Goal: Find contact information: Find contact information

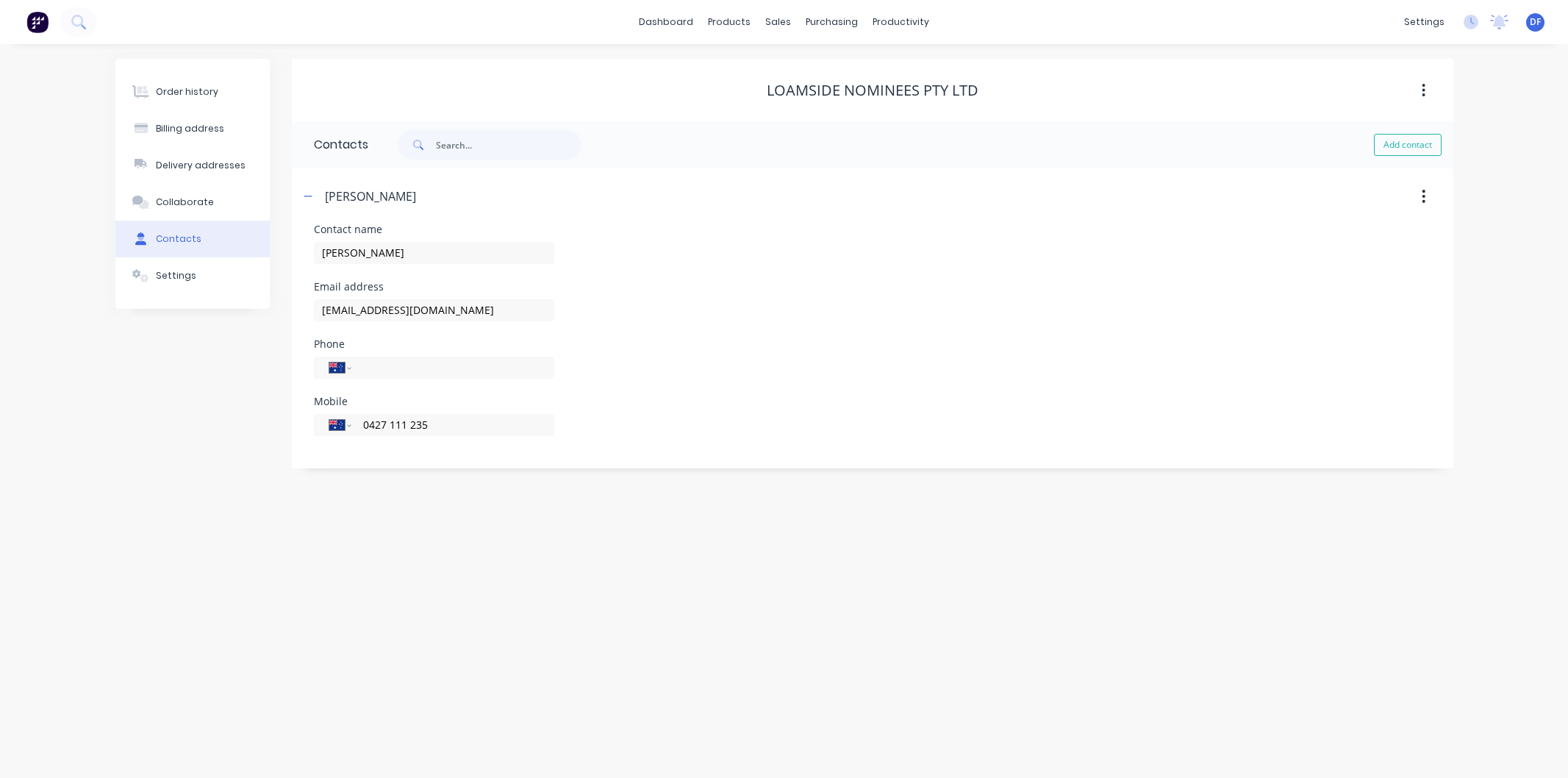
select select "AU"
click at [818, 96] on div "Customers" at bounding box center [828, 99] width 53 height 13
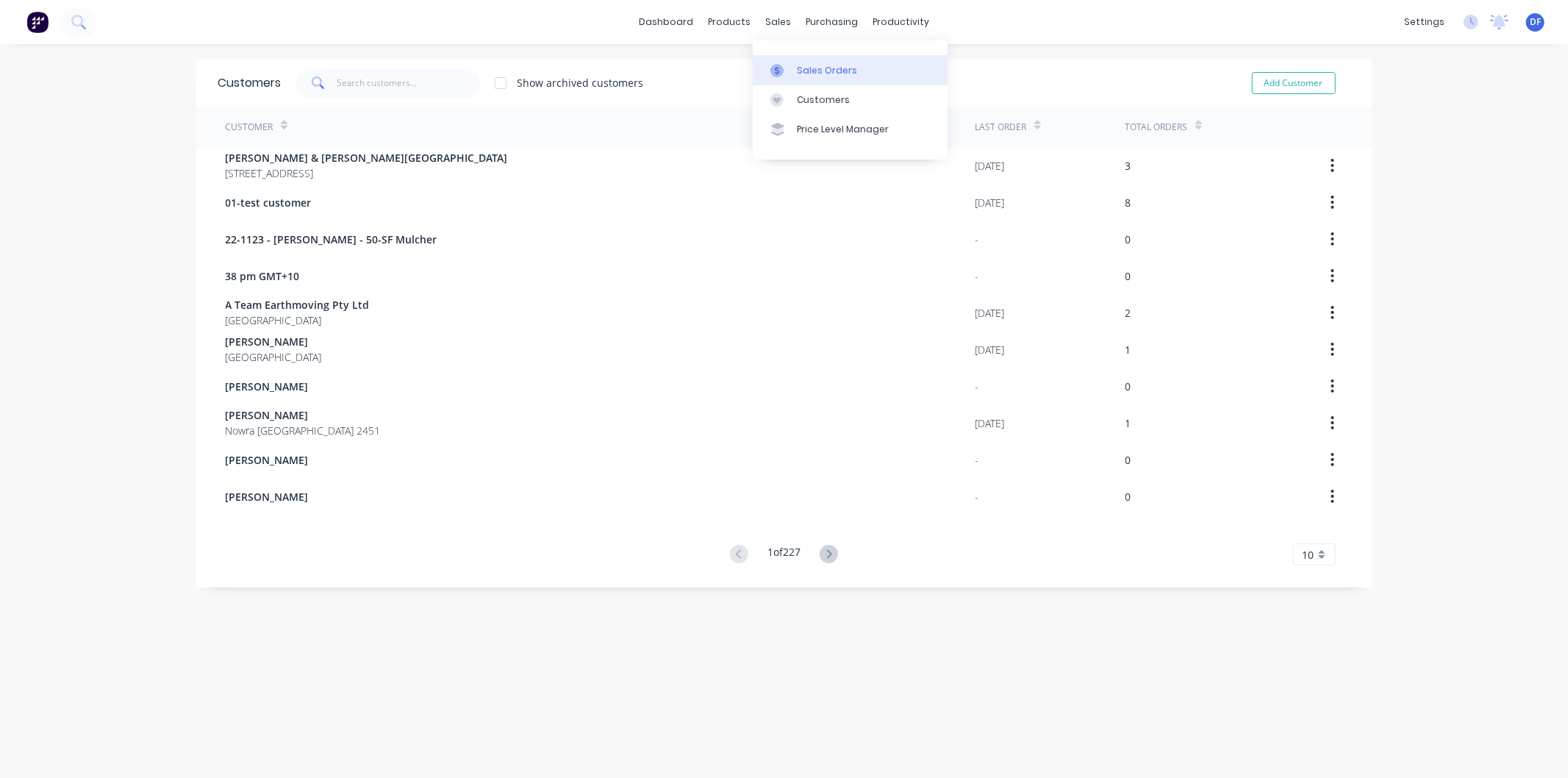
click at [810, 67] on div "Sales Orders" at bounding box center [827, 70] width 60 height 13
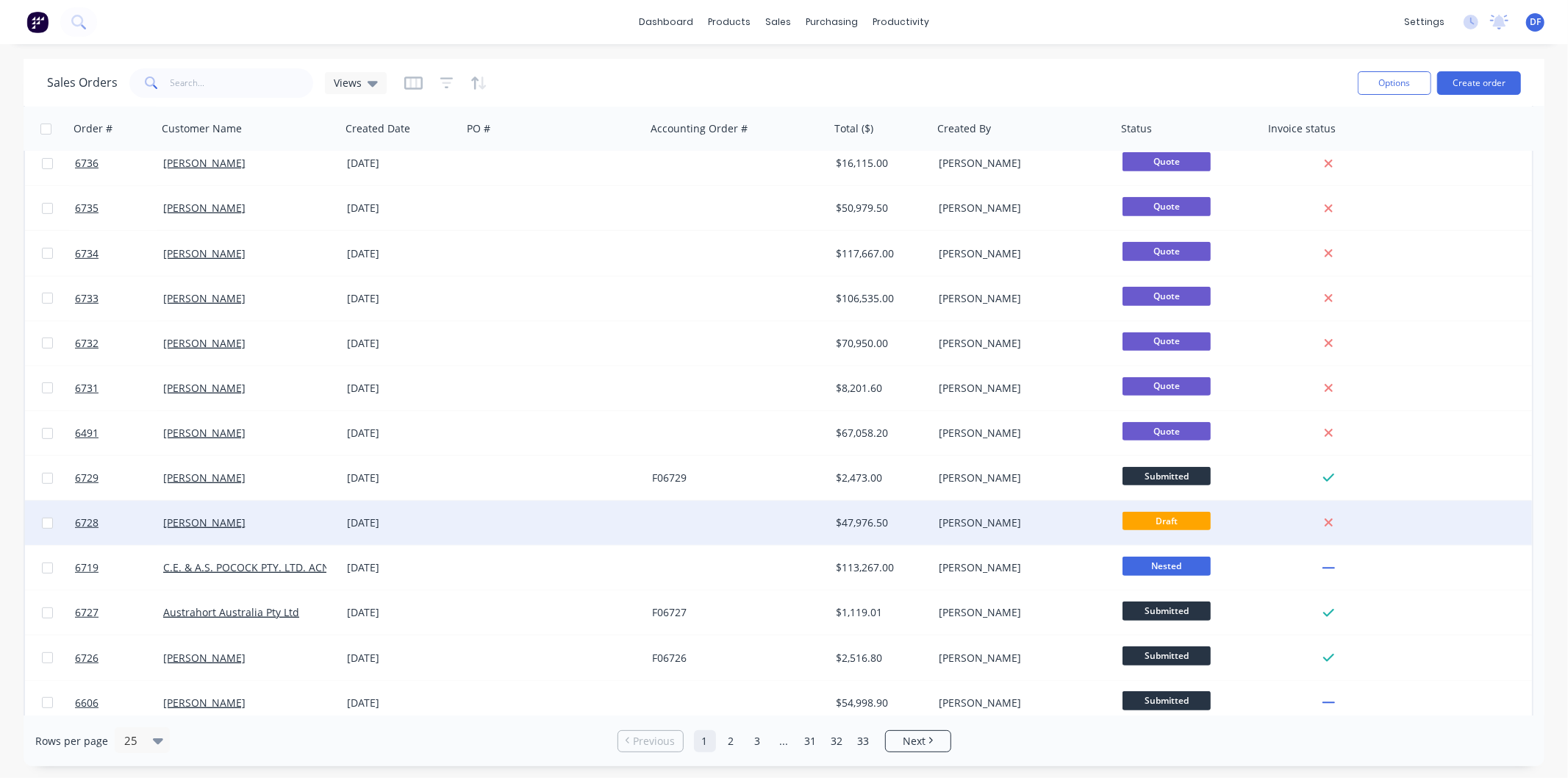
scroll to position [558, 0]
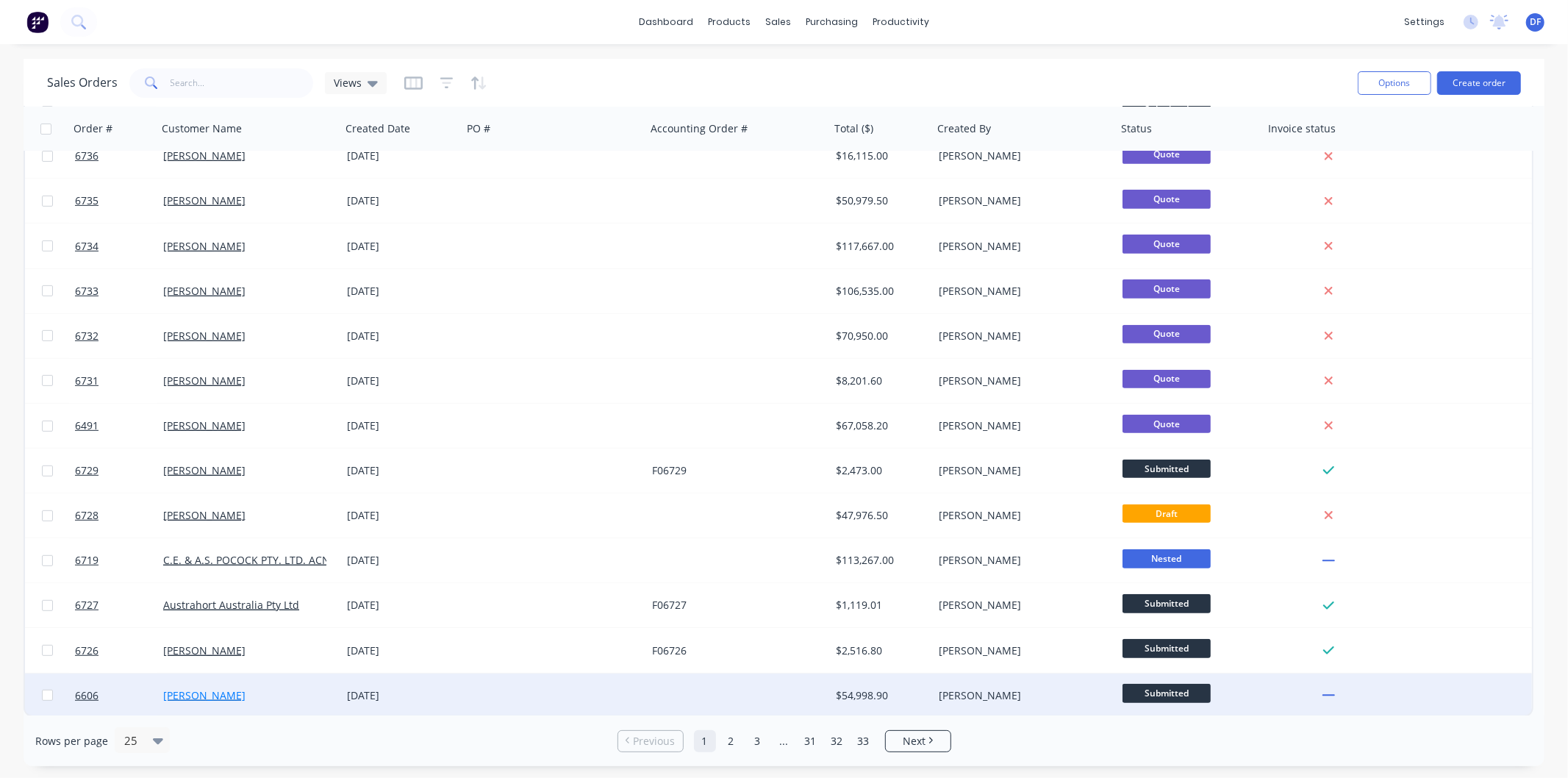
click at [211, 689] on link "[PERSON_NAME]" at bounding box center [204, 696] width 82 height 14
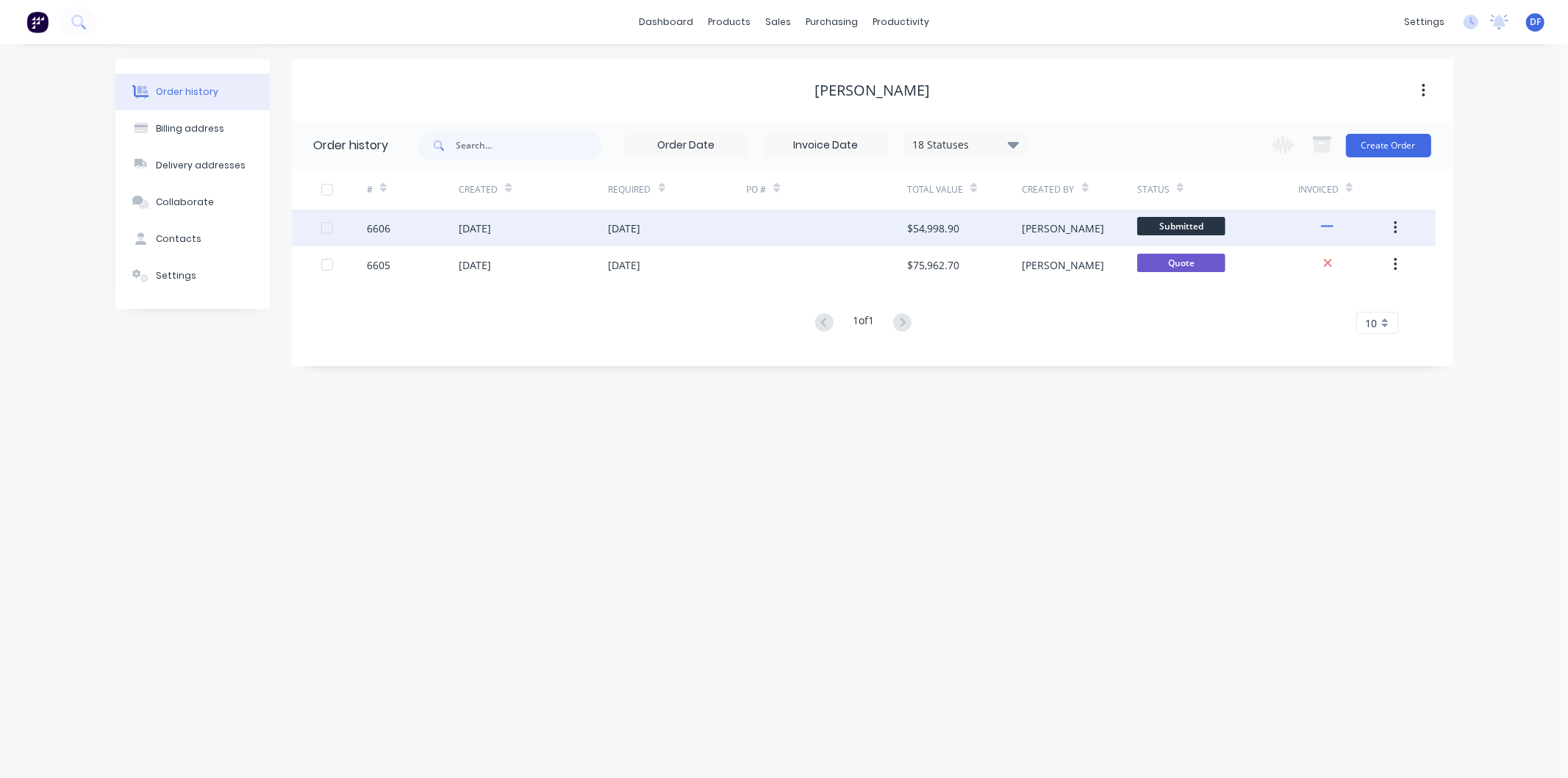
click at [933, 223] on div "$54,998.90" at bounding box center [933, 228] width 52 height 15
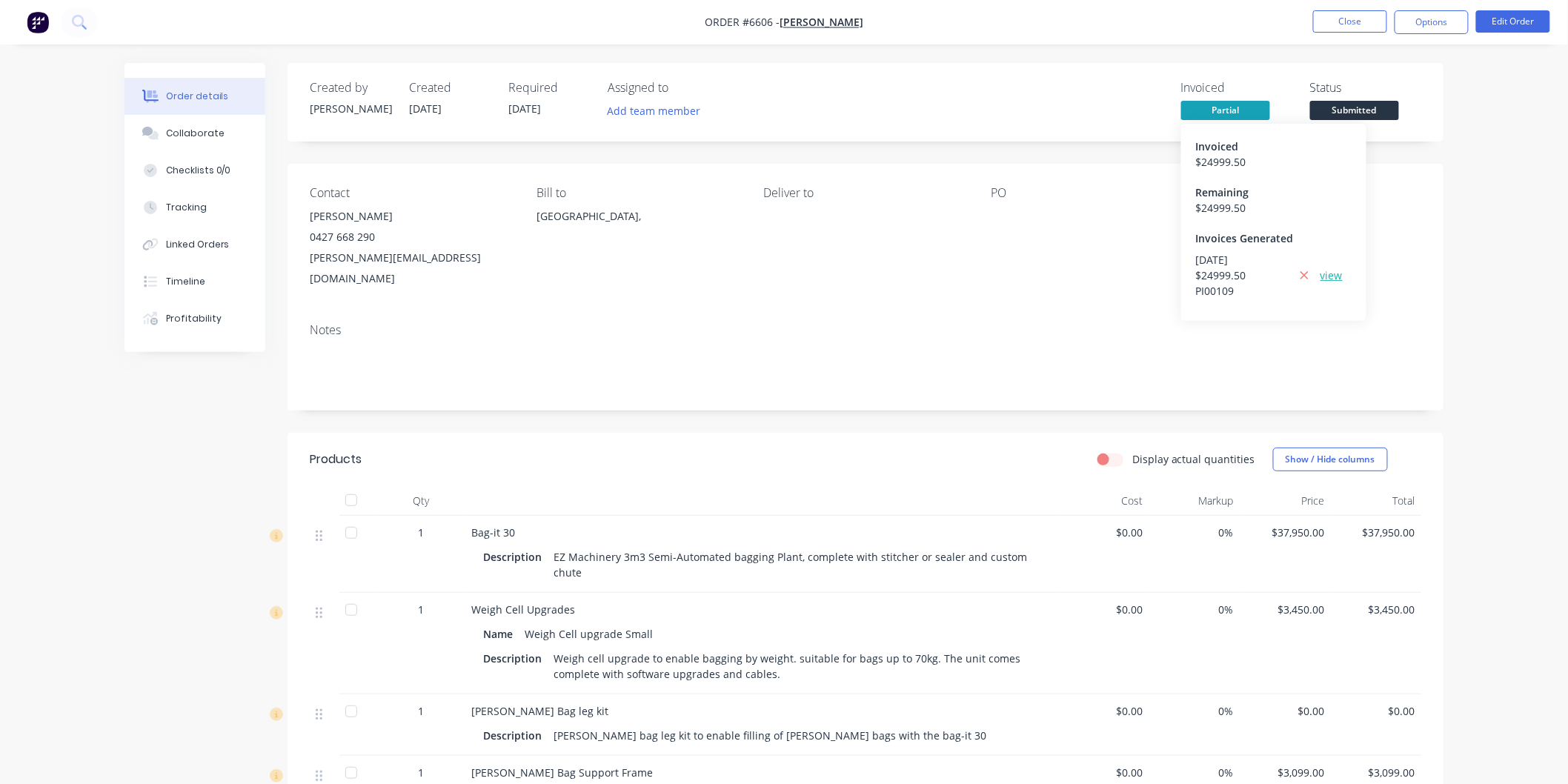
click at [1338, 272] on link "view" at bounding box center [1331, 275] width 23 height 15
click at [1435, 19] on button "Options" at bounding box center [1432, 22] width 74 height 23
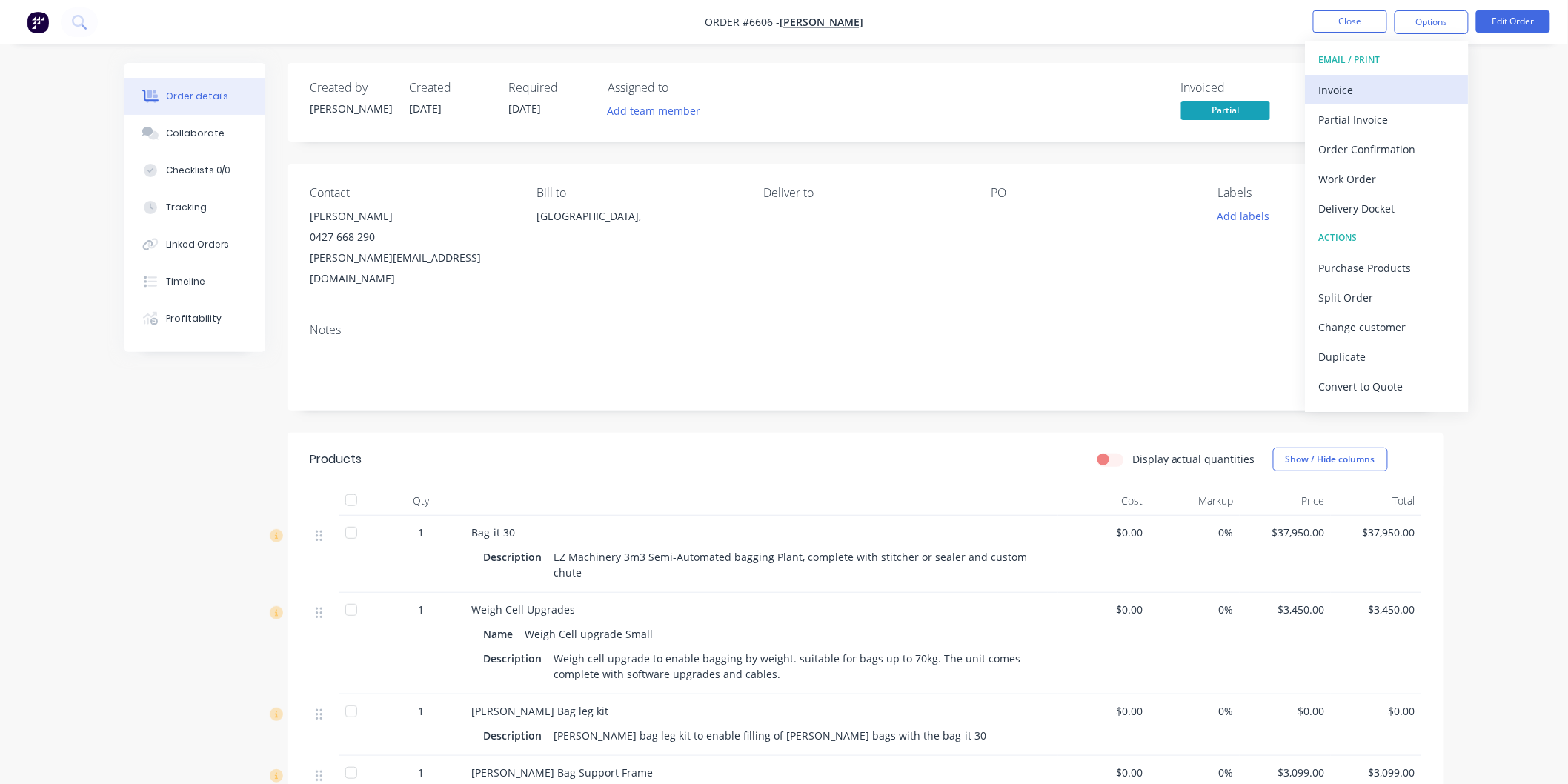
click at [1344, 86] on div "Invoice" at bounding box center [1387, 90] width 136 height 22
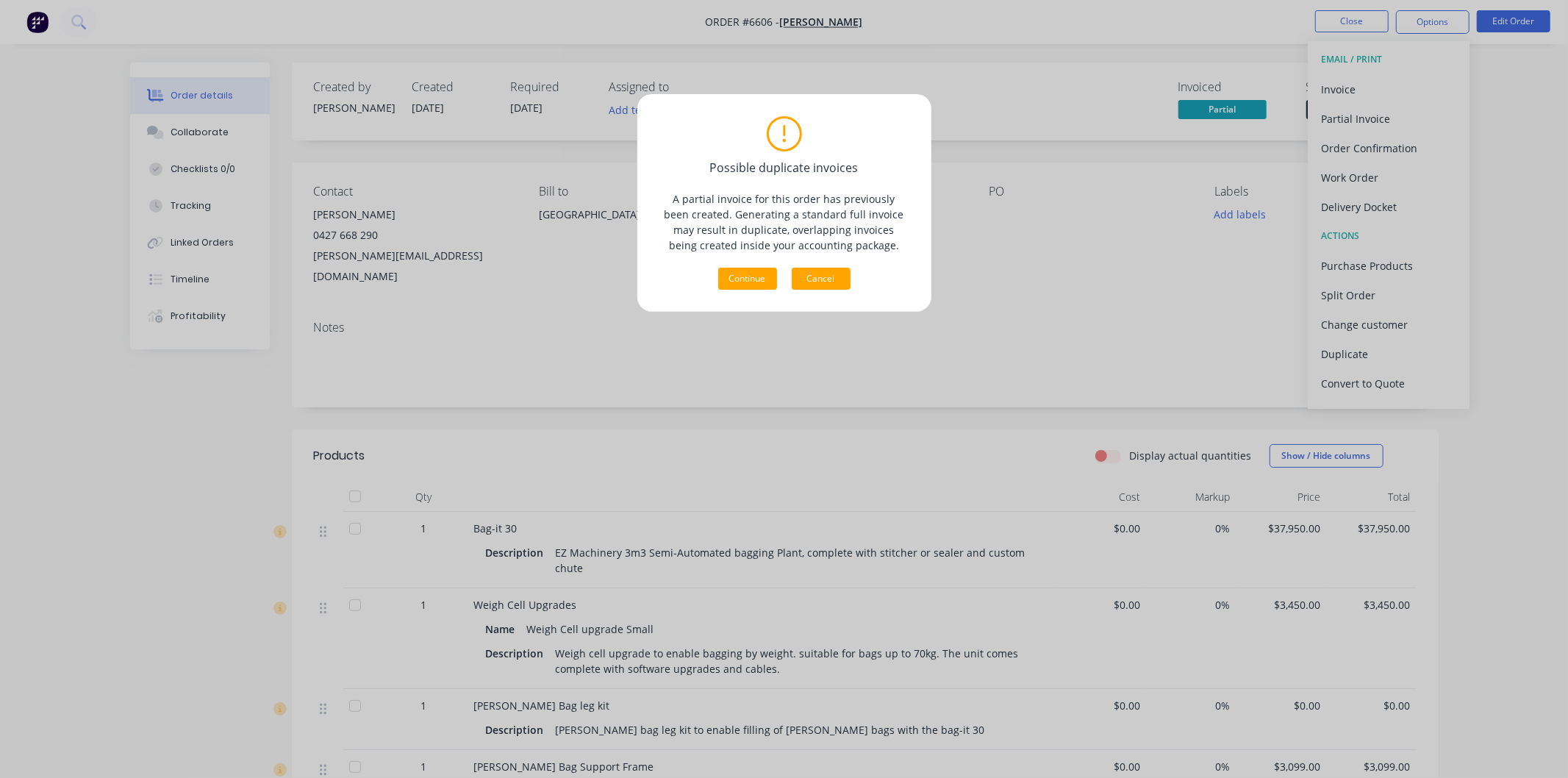
click at [827, 275] on button "Cancel" at bounding box center [821, 278] width 59 height 22
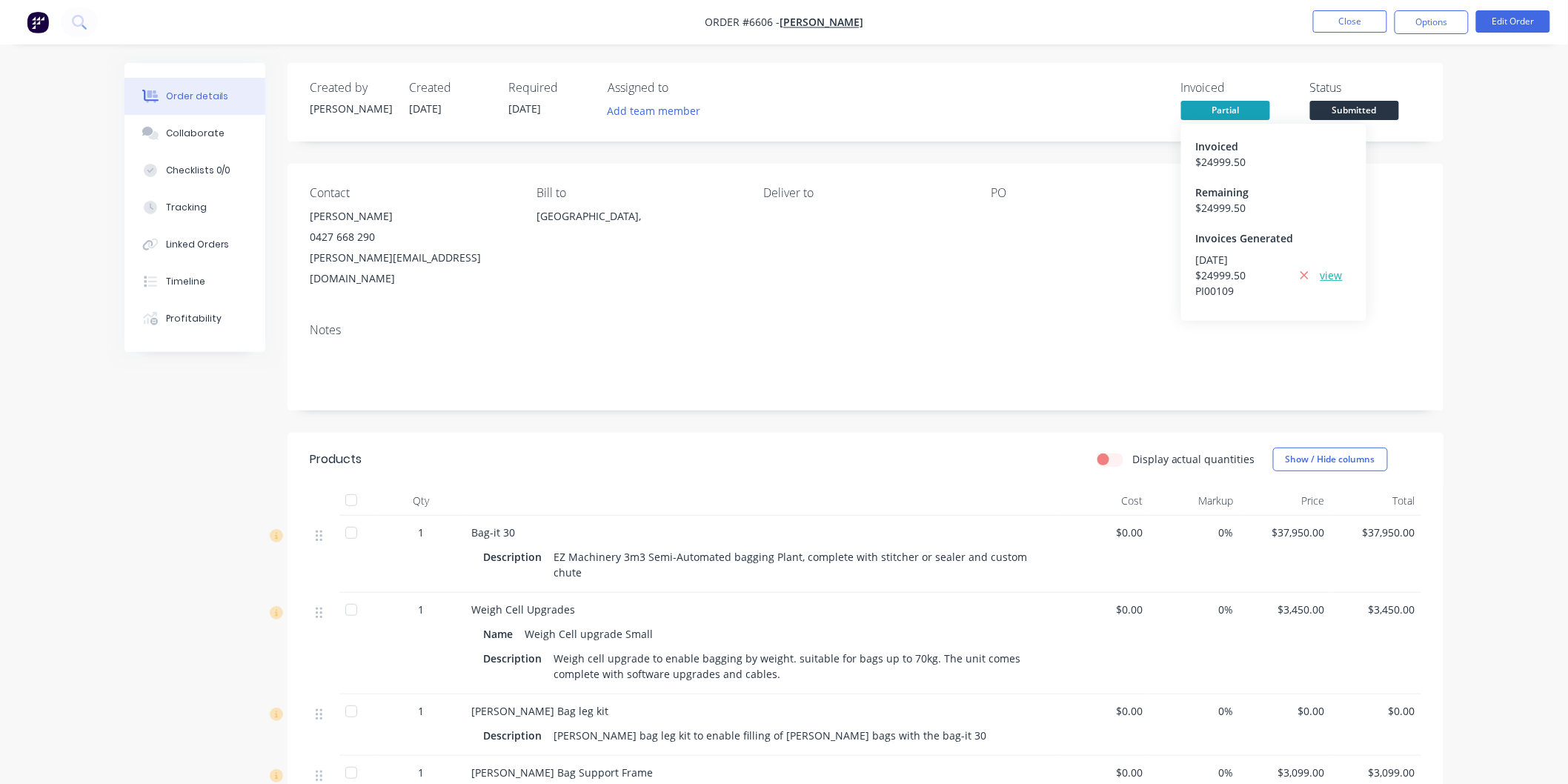
click at [1328, 274] on link "view" at bounding box center [1331, 275] width 23 height 15
drag, startPoint x: 504, startPoint y: 255, endPoint x: 306, endPoint y: 264, distance: 198.2
click at [306, 264] on div "Contact [PERSON_NAME] [PHONE_NUMBER] [PERSON_NAME][EMAIL_ADDRESS][DOMAIN_NAME] …" at bounding box center [865, 237] width 1156 height 147
copy div "[PERSON_NAME][EMAIL_ADDRESS][DOMAIN_NAME]"
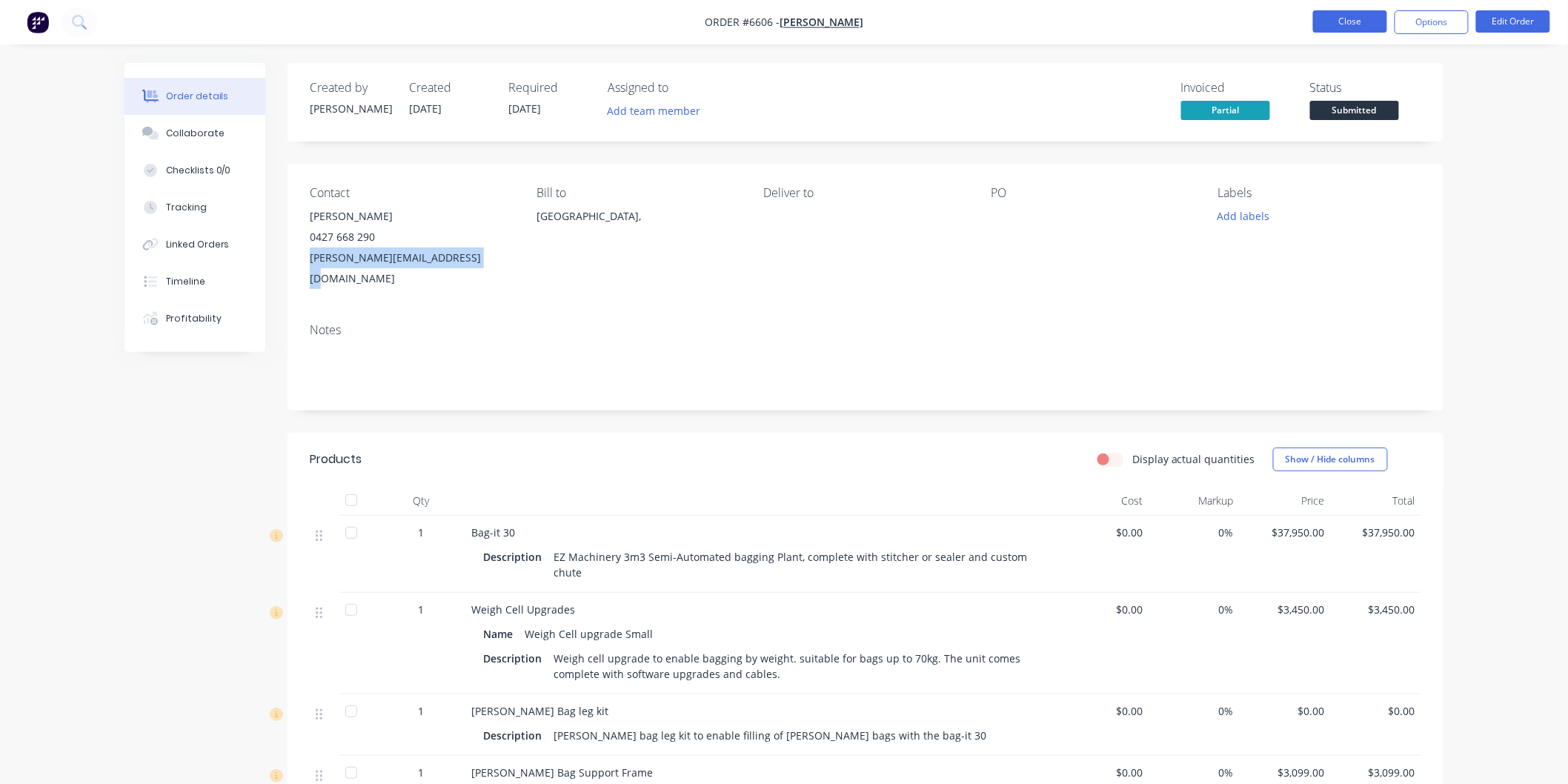
click at [1352, 21] on button "Close" at bounding box center [1350, 21] width 74 height 23
